Goal: Information Seeking & Learning: Learn about a topic

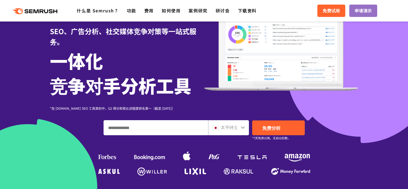
scroll to position [54, 0]
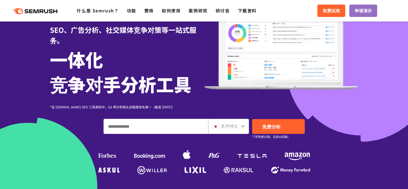
click at [226, 124] on font "太平绅士" at bounding box center [229, 125] width 17 height 6
click at [242, 123] on div at bounding box center [243, 125] width 4 height 7
click at [243, 125] on icon at bounding box center [243, 126] width 4 height 2
drag, startPoint x: 241, startPoint y: 126, endPoint x: 224, endPoint y: 125, distance: 16.4
click at [237, 126] on div "太平绅士" at bounding box center [228, 126] width 41 height 15
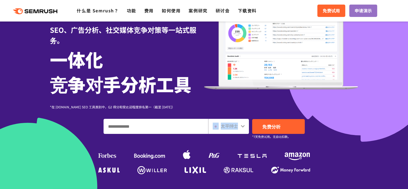
click at [224, 124] on font "太平绅士" at bounding box center [229, 125] width 17 height 6
click at [240, 126] on div "太平绅士" at bounding box center [227, 125] width 29 height 7
drag, startPoint x: 241, startPoint y: 125, endPoint x: 238, endPoint y: 126, distance: 3.0
click at [240, 125] on div "太平绅士" at bounding box center [228, 126] width 41 height 15
click at [176, 121] on input "输入域名、关键字或 URL" at bounding box center [156, 126] width 104 height 14
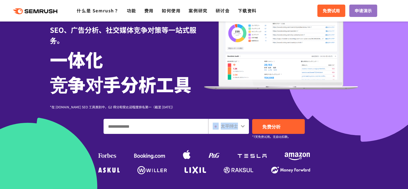
click at [240, 124] on div "太平绅士" at bounding box center [228, 126] width 41 height 15
click at [245, 127] on icon at bounding box center [243, 126] width 4 height 4
click at [241, 127] on icon at bounding box center [243, 126] width 4 height 4
click at [242, 127] on icon at bounding box center [243, 126] width 4 height 4
drag, startPoint x: 241, startPoint y: 125, endPoint x: 220, endPoint y: 132, distance: 22.0
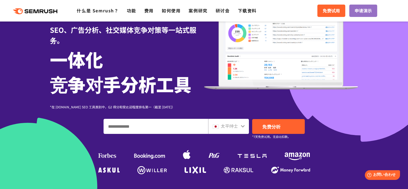
click at [233, 129] on div "太平绅士" at bounding box center [228, 126] width 41 height 15
click at [216, 128] on span at bounding box center [216, 125] width 6 height 6
click at [217, 126] on img at bounding box center [216, 126] width 6 height 4
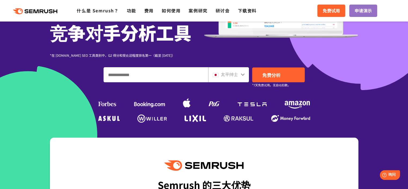
scroll to position [134, 0]
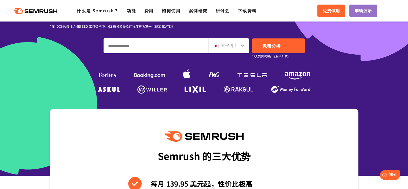
click at [155, 48] on input "输入域名、关键字或 URL" at bounding box center [156, 45] width 104 height 14
click at [231, 43] on font "太平绅士" at bounding box center [229, 45] width 17 height 6
drag, startPoint x: 161, startPoint y: 53, endPoint x: 153, endPoint y: 48, distance: 9.2
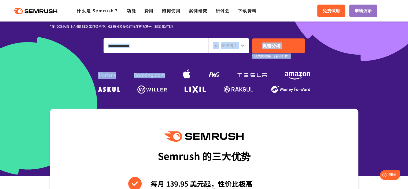
click at [152, 46] on input "输入域名、关键字或 URL" at bounding box center [156, 45] width 104 height 14
click at [177, 42] on input "输入域名、关键字或 URL" at bounding box center [156, 45] width 104 height 14
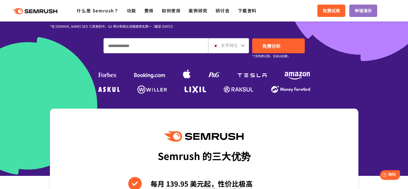
click at [121, 47] on input "输入域名、关键字或 URL" at bounding box center [156, 45] width 104 height 14
type input "***"
click at [288, 45] on link "免费分析" at bounding box center [278, 45] width 53 height 15
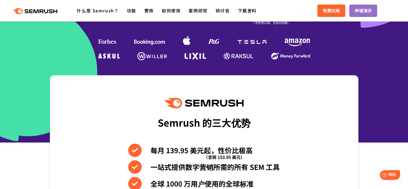
scroll to position [107, 0]
